Goal: Information Seeking & Learning: Understand process/instructions

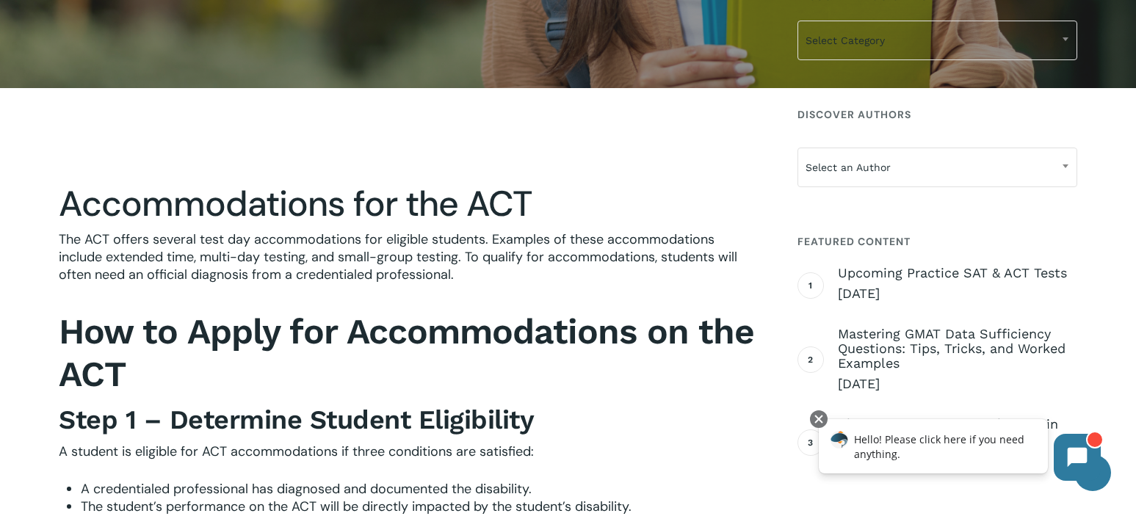
scroll to position [701, 0]
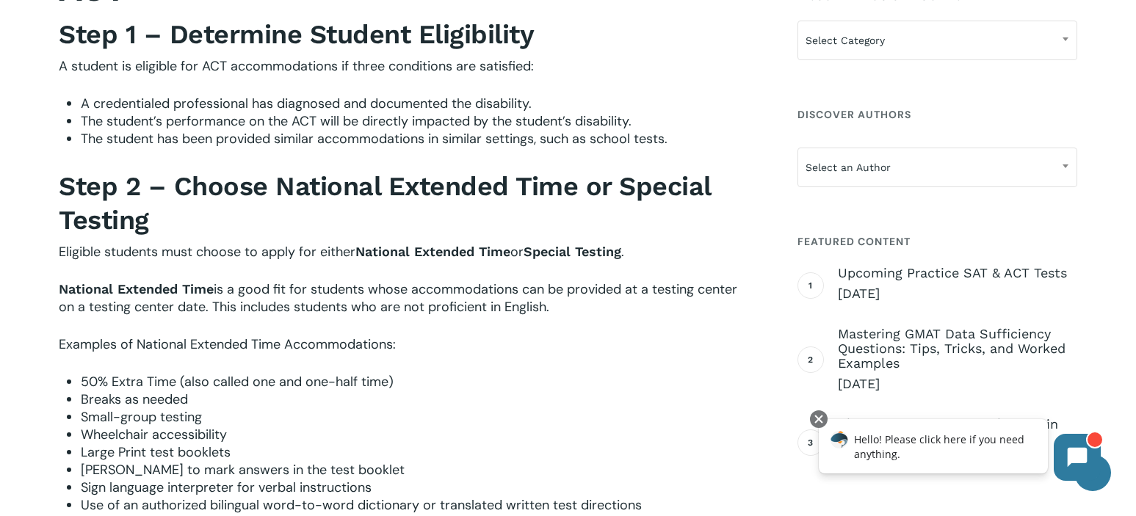
click at [355, 79] on p "A student is eligible for ACT accommodations if three conditions are satisfied:" at bounding box center [408, 75] width 698 height 37
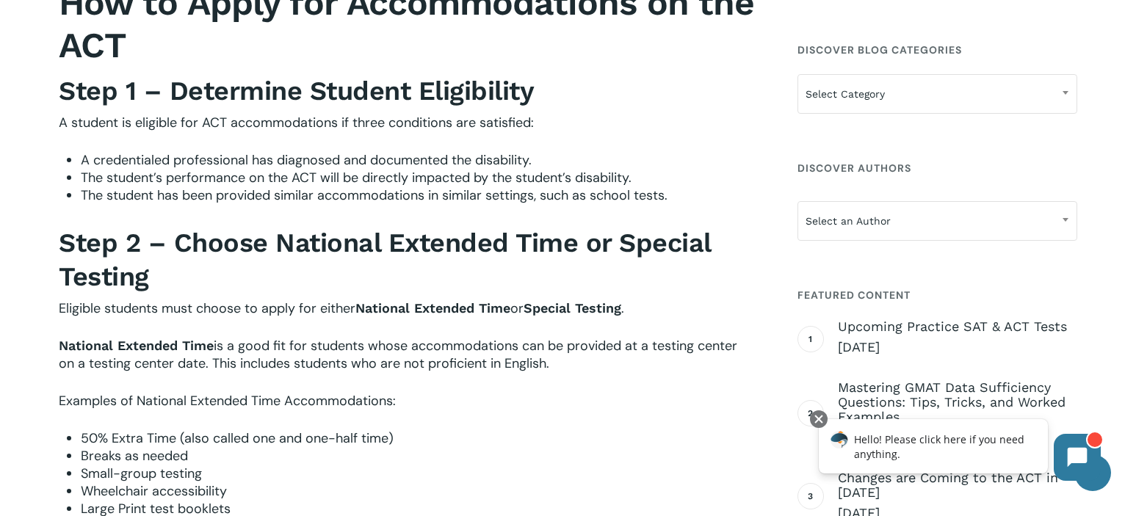
scroll to position [610, 0]
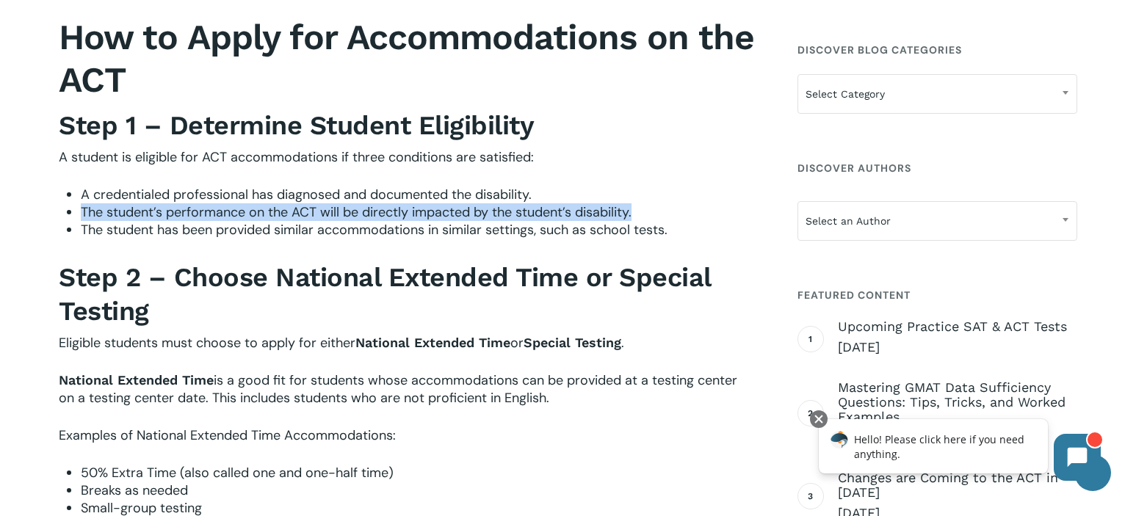
drag, startPoint x: 81, startPoint y: 214, endPoint x: 671, endPoint y: 205, distance: 590.5
click at [671, 205] on li "The student’s performance on the ACT will be directly impacted by the student’s…" at bounding box center [419, 212] width 676 height 18
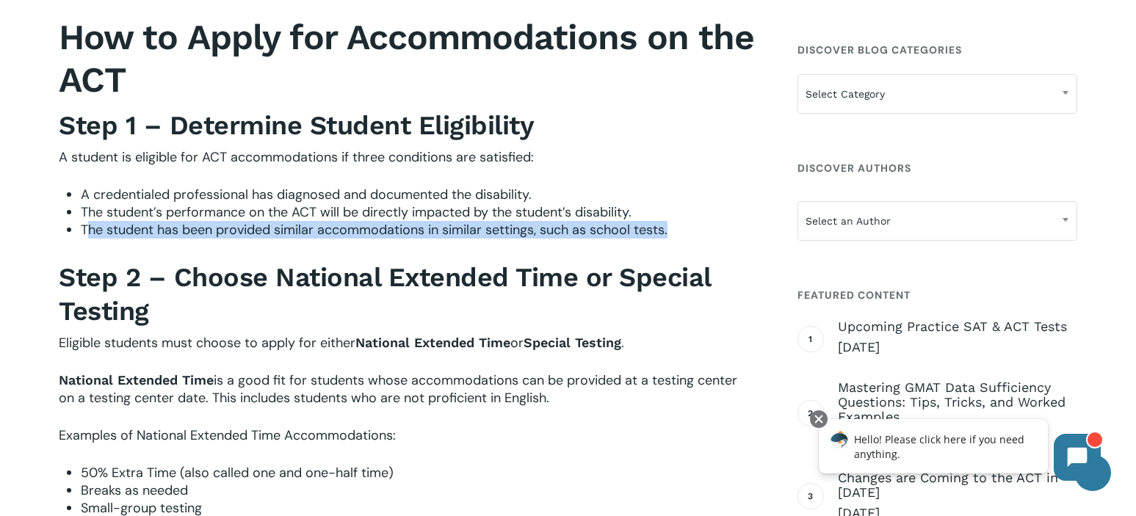
drag, startPoint x: 90, startPoint y: 231, endPoint x: 698, endPoint y: 236, distance: 608.1
click at [698, 236] on li "The student has been provided similar accommodations in similar settings, such …" at bounding box center [419, 230] width 676 height 18
click at [676, 230] on li "The student has been provided similar accommodations in similar settings, such …" at bounding box center [419, 230] width 676 height 18
drag, startPoint x: 676, startPoint y: 230, endPoint x: 54, endPoint y: 227, distance: 621.3
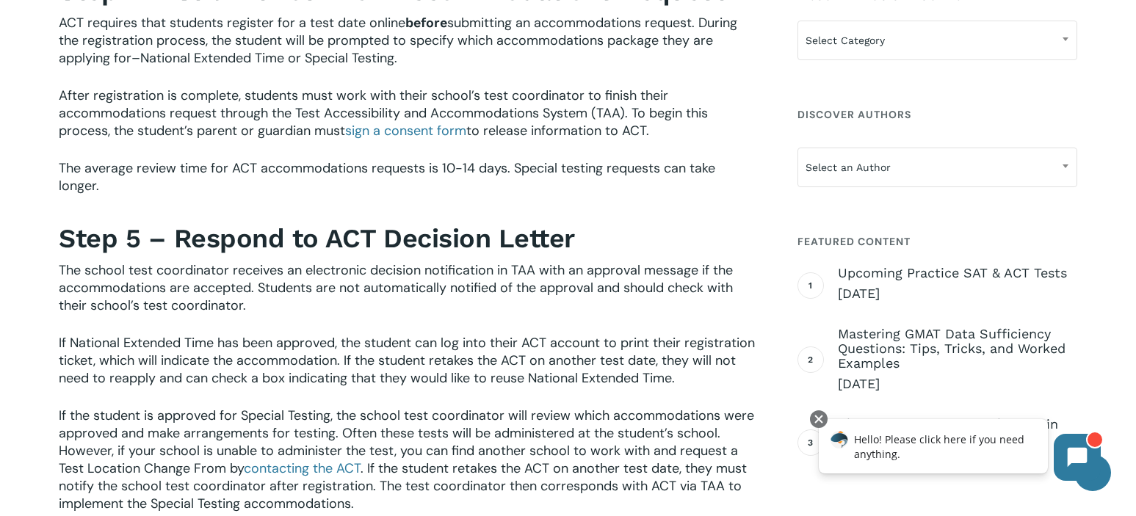
scroll to position [1794, 0]
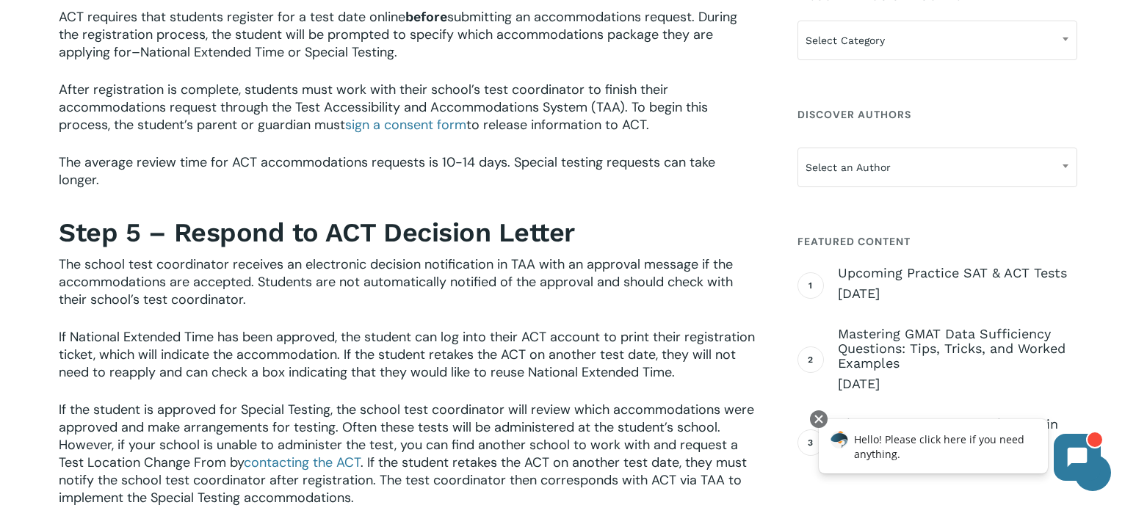
drag, startPoint x: 632, startPoint y: 126, endPoint x: 689, endPoint y: 146, distance: 59.9
click at [689, 146] on p "After registration is complete, students must work with their school’s test coo…" at bounding box center [408, 117] width 698 height 73
click at [682, 147] on p "After registration is complete, students must work with their school’s test coo…" at bounding box center [408, 117] width 698 height 73
click at [623, 127] on span "After registration is complete, students must work with their school’s test coo…" at bounding box center [383, 107] width 649 height 53
drag, startPoint x: 628, startPoint y: 127, endPoint x: 231, endPoint y: 100, distance: 398.2
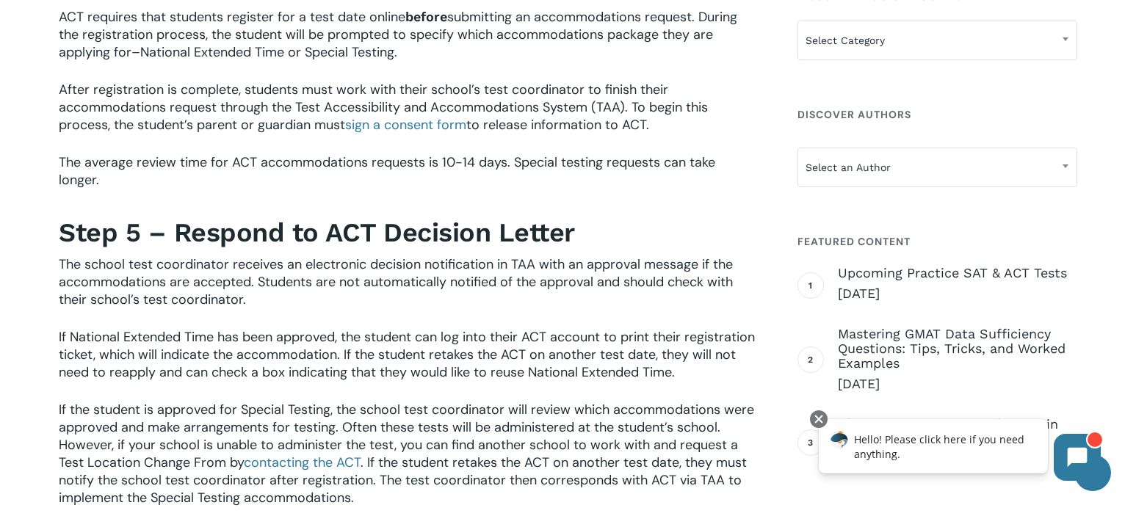
click at [231, 100] on div "Accommodations for the ACT The ACT offers several test day accommodations for e…" at bounding box center [408, 190] width 698 height 2972
click at [140, 184] on span "The average review time for ACT accommodations requests is 10-14 days. Special …" at bounding box center [387, 170] width 657 height 35
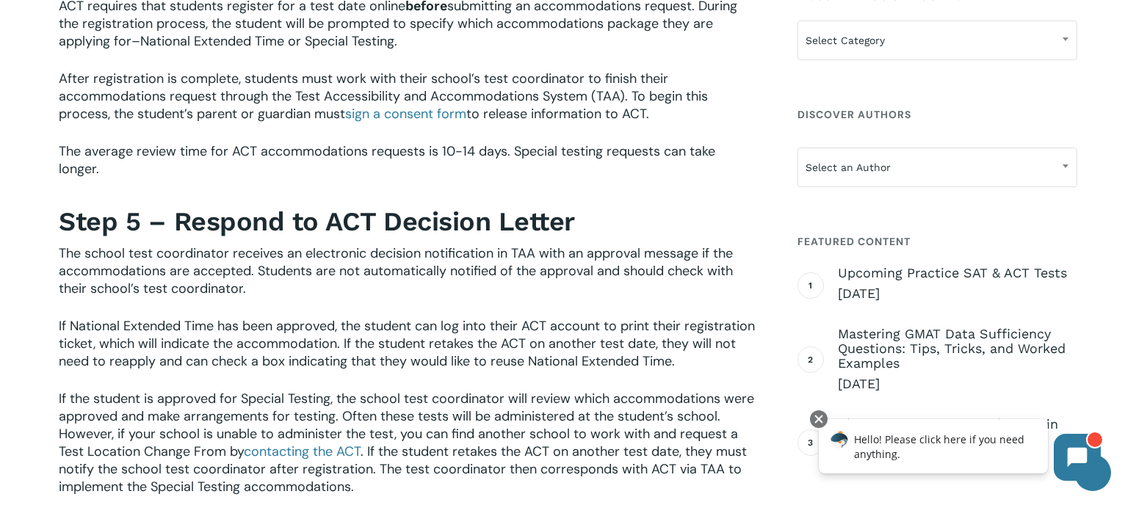
scroll to position [1820, 0]
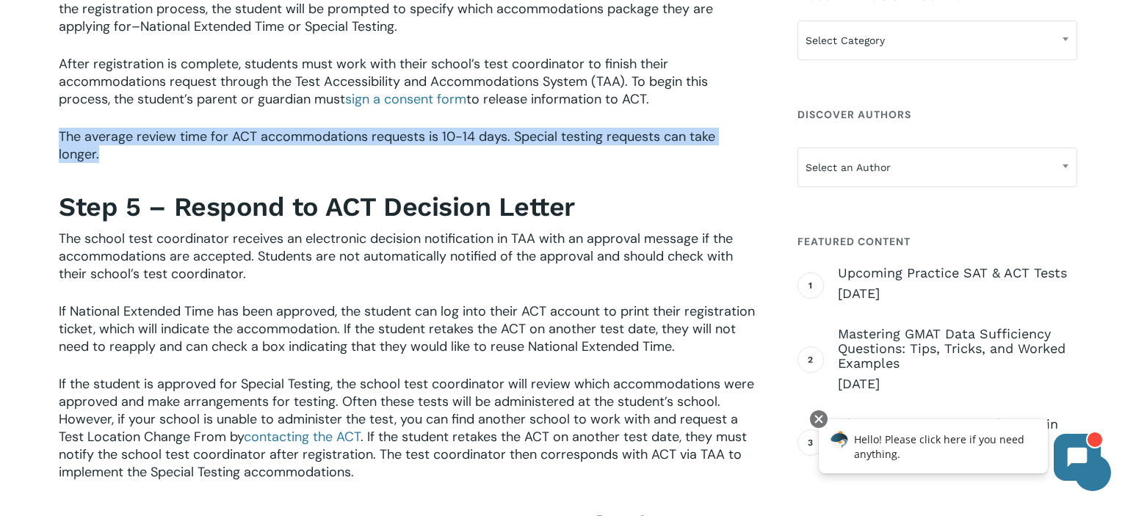
drag, startPoint x: 53, startPoint y: 159, endPoint x: 239, endPoint y: 176, distance: 187.2
click at [239, 176] on div "Accommodations for the ACT The ACT offers several test day accommodations for e…" at bounding box center [408, 161] width 712 height 2980
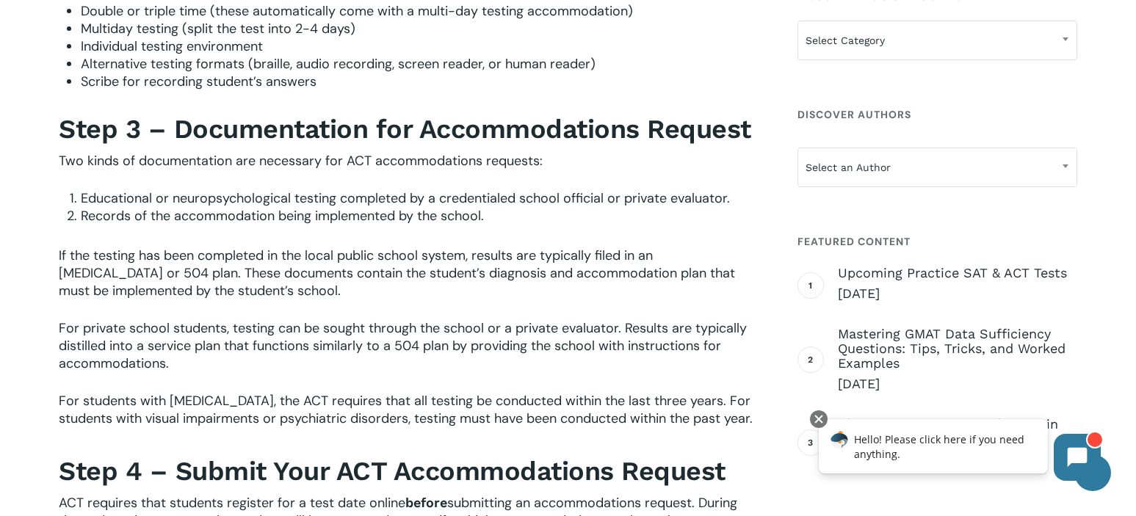
scroll to position [1602, 0]
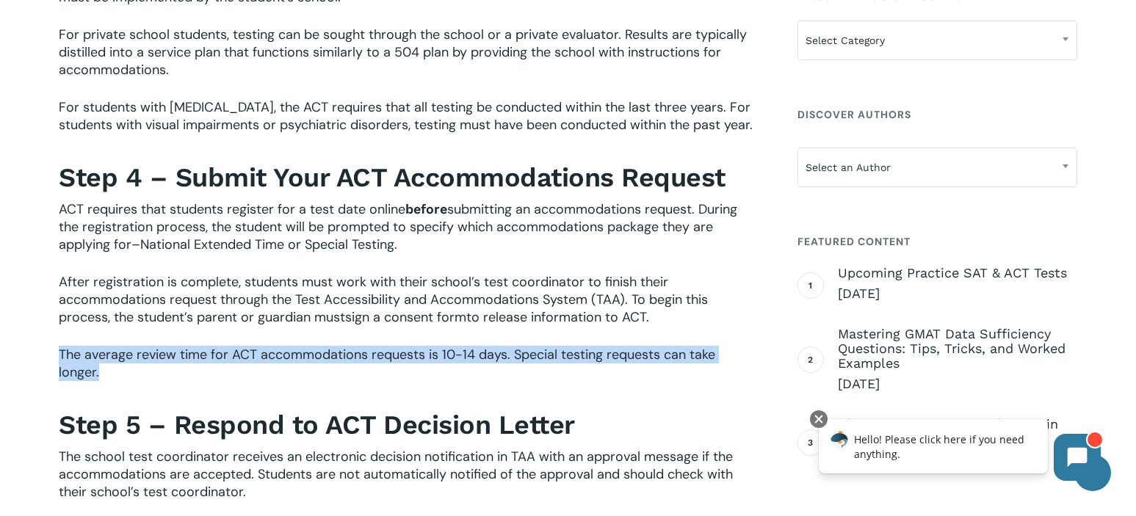
click at [424, 326] on span "sign a consent form" at bounding box center [405, 317] width 121 height 18
